Goal: Browse casually: Explore the website without a specific task or goal

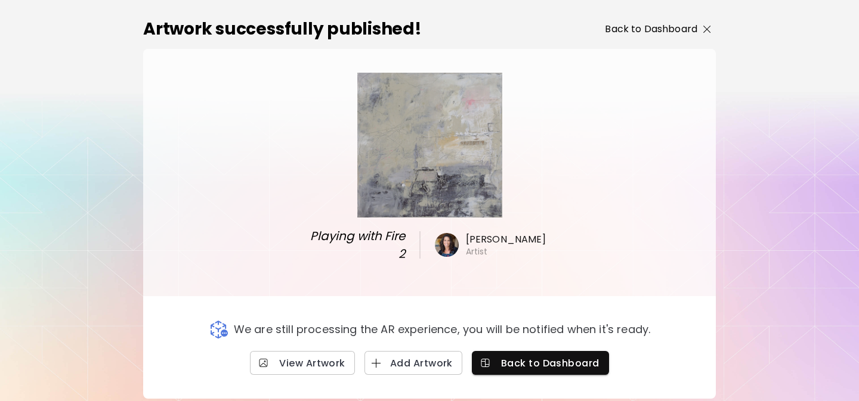
click at [646, 31] on p "Back to Dashboard" at bounding box center [651, 29] width 92 height 14
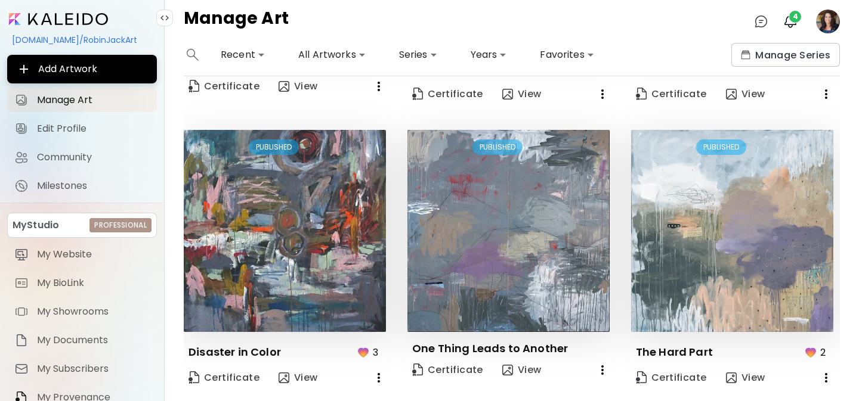
scroll to position [858, 0]
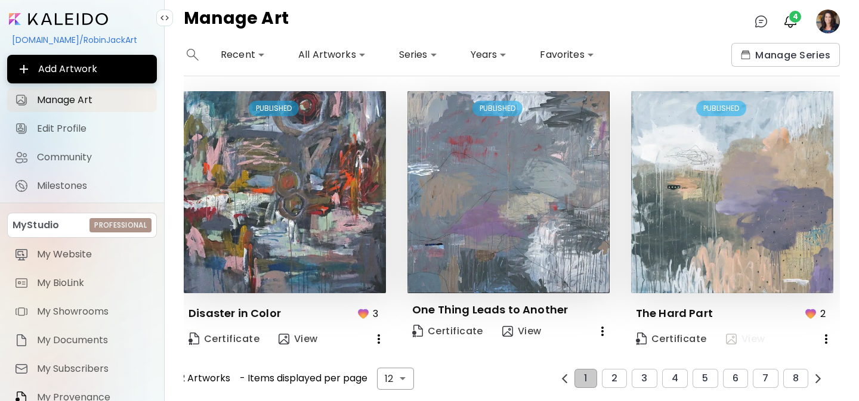
click at [741, 336] on span "View" at bounding box center [745, 339] width 39 height 13
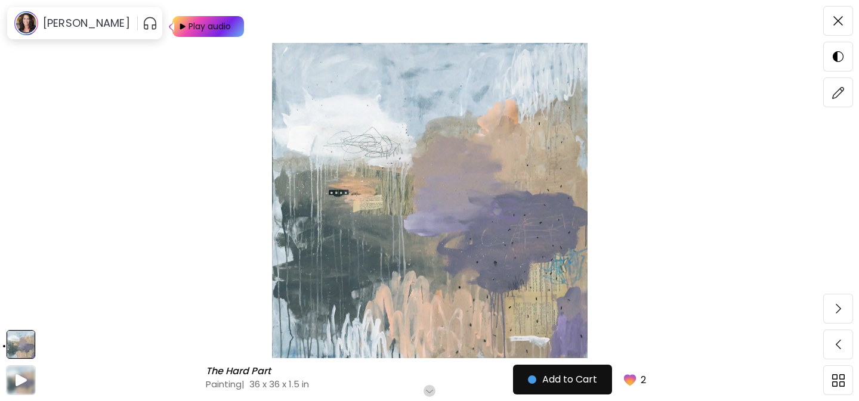
click at [843, 16] on span at bounding box center [838, 20] width 25 height 25
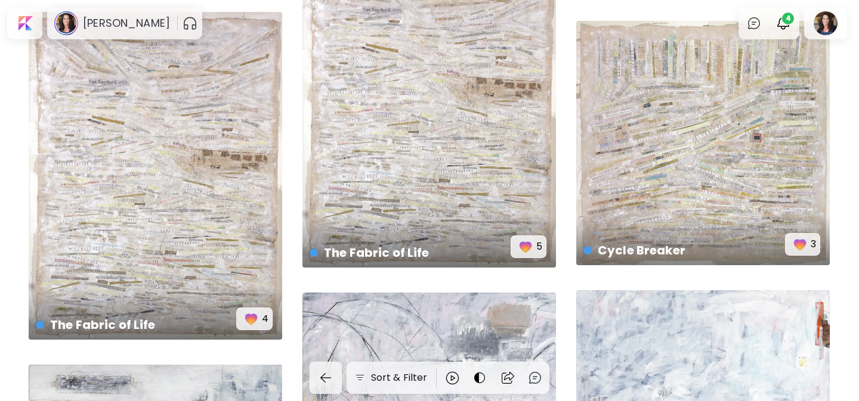
scroll to position [6289, 0]
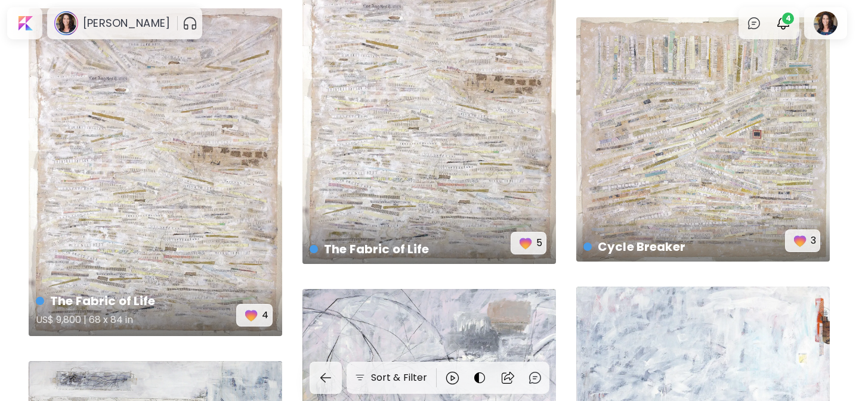
click at [205, 203] on div "The Fabric of Life US$ 9,800 | 68 x 84 in 4" at bounding box center [156, 172] width 254 height 328
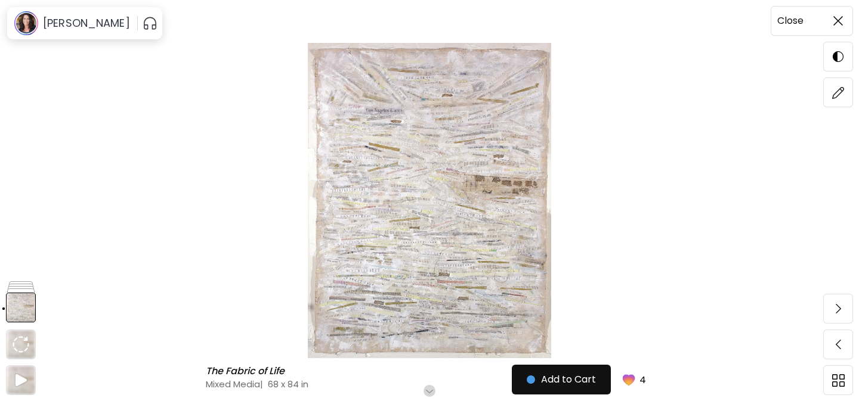
click at [838, 16] on span at bounding box center [838, 20] width 25 height 25
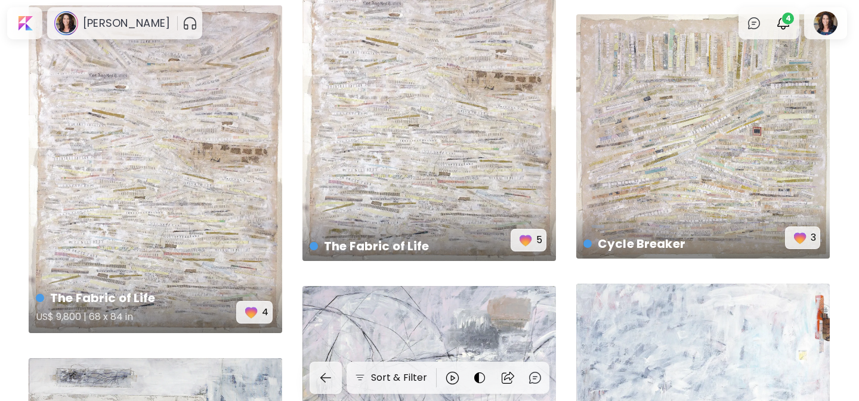
scroll to position [6292, 0]
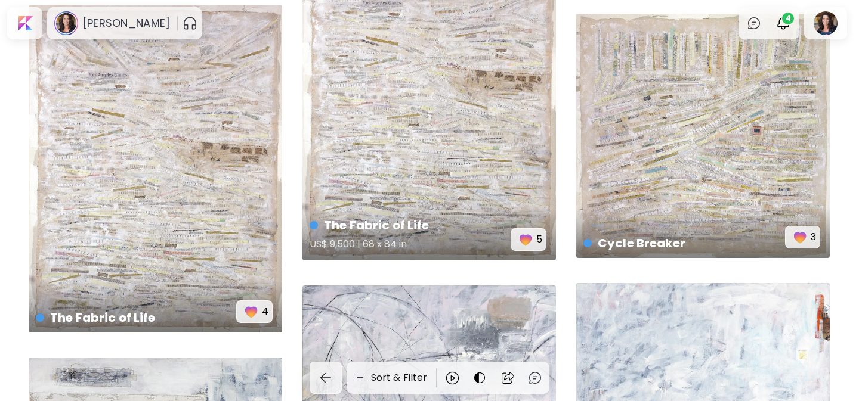
click at [428, 155] on div "The Fabric of Life US$ 9,500 | 68 x 84 in 5" at bounding box center [429, 97] width 254 height 328
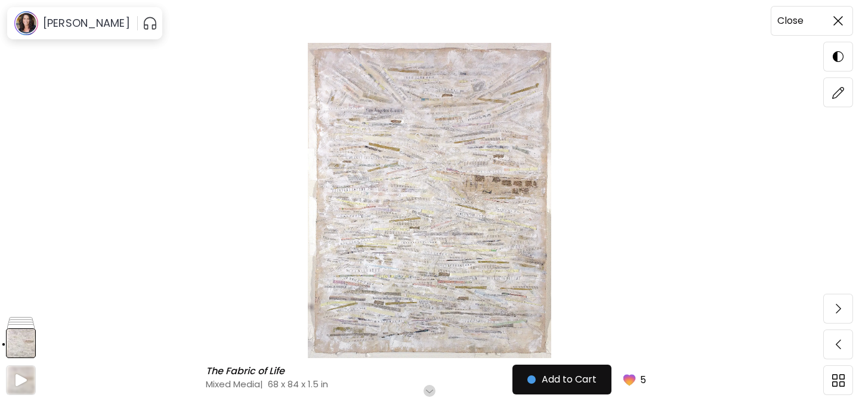
click at [835, 19] on img at bounding box center [838, 21] width 10 height 10
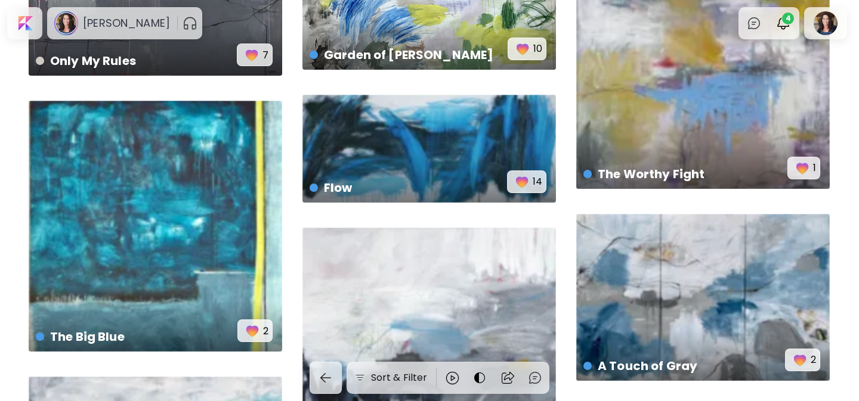
scroll to position [3847, 0]
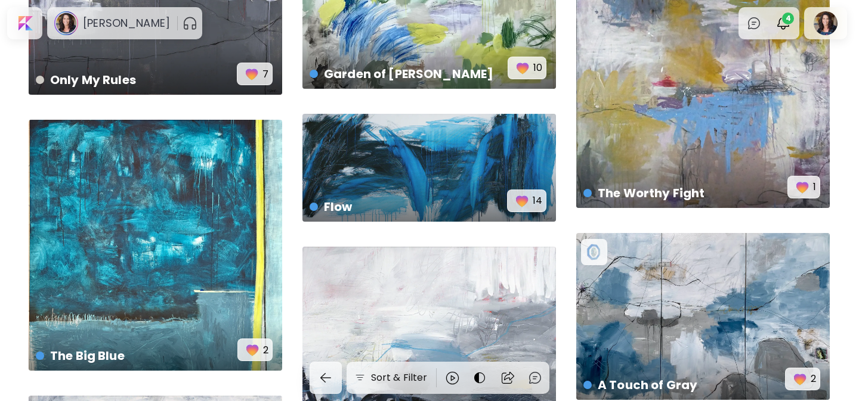
click at [434, 183] on div "Flow US$ 5,500 | 80 x 34 in 14" at bounding box center [429, 196] width 258 height 56
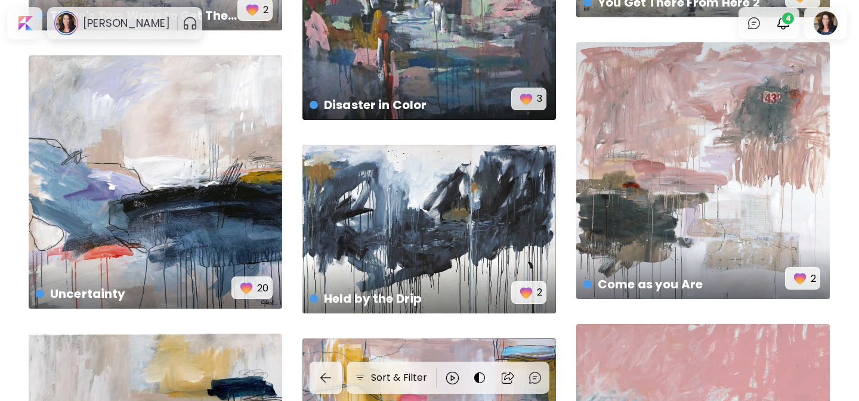
scroll to position [2169, 0]
